Goal: Task Accomplishment & Management: Use online tool/utility

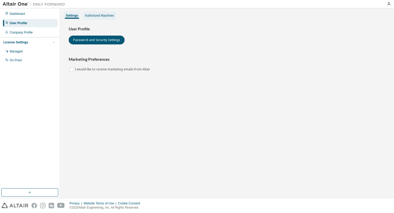
click at [106, 16] on div "Authorized Machines" at bounding box center [99, 16] width 29 height 4
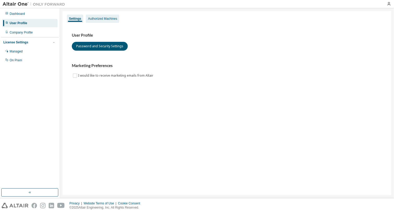
click at [104, 22] on div "Authorized Machines" at bounding box center [102, 19] width 33 height 8
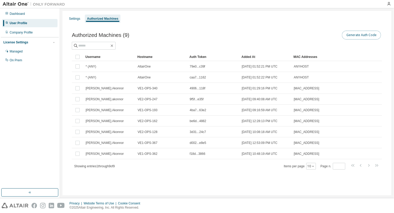
click at [355, 35] on button "Generate Auth Code" at bounding box center [361, 35] width 39 height 9
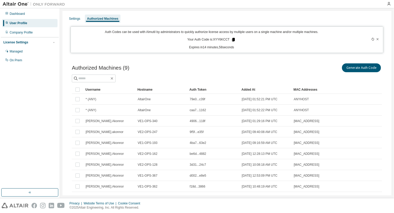
click at [232, 41] on icon at bounding box center [233, 40] width 3 height 4
